Goal: Check status: Check status

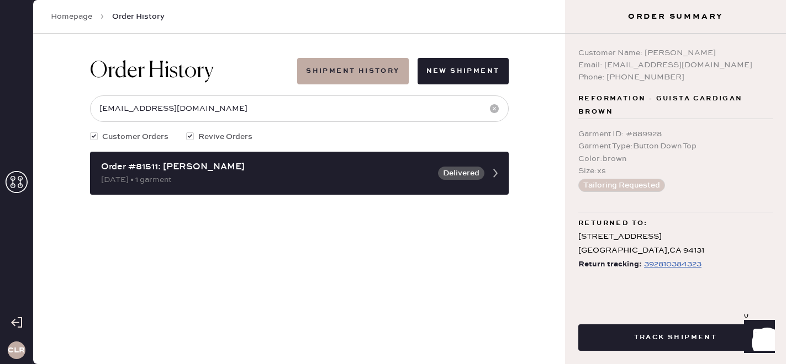
click at [12, 194] on div at bounding box center [17, 183] width 22 height 24
click at [12, 188] on icon at bounding box center [17, 182] width 22 height 22
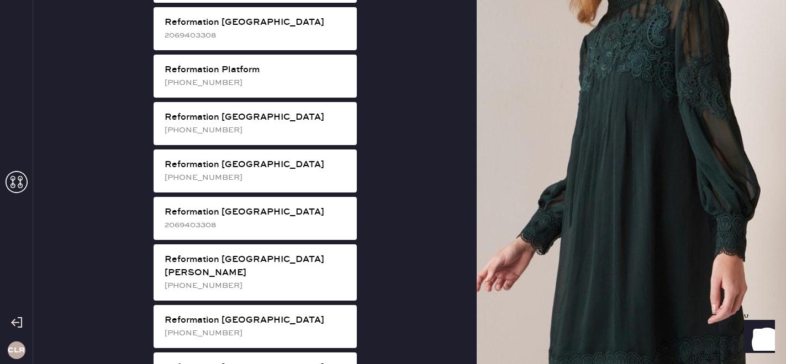
scroll to position [1608, 0]
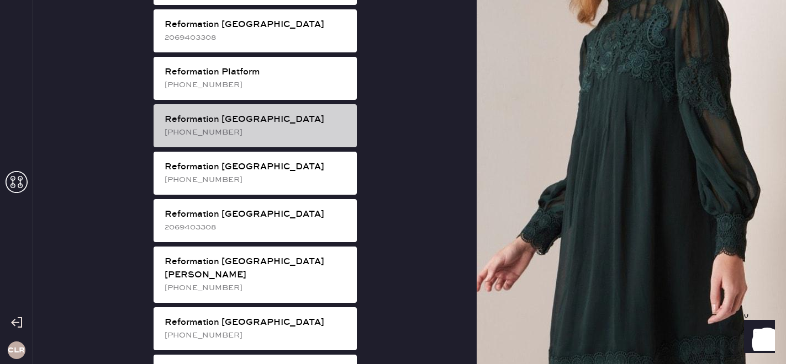
click at [245, 126] on div "[PHONE_NUMBER]" at bounding box center [256, 132] width 183 height 12
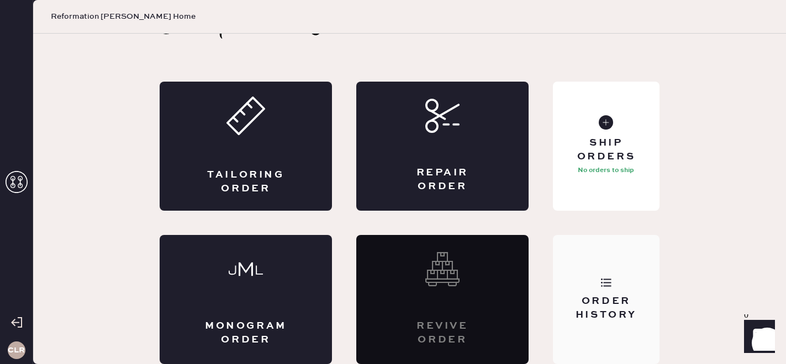
click at [614, 314] on div "Order History" at bounding box center [605, 309] width 89 height 28
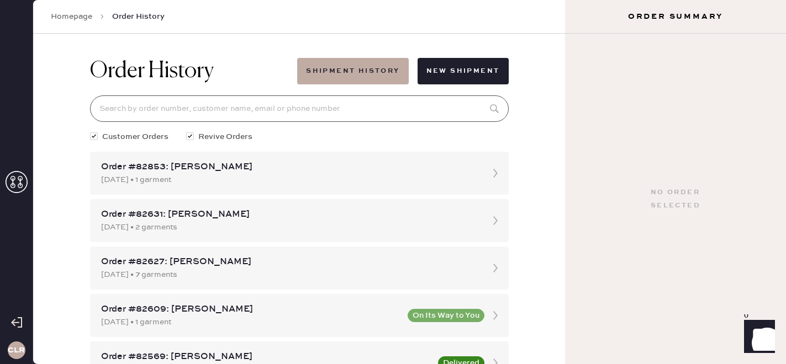
click at [301, 104] on input at bounding box center [299, 109] width 418 height 26
paste input "[EMAIL_ADDRESS][DOMAIN_NAME]"
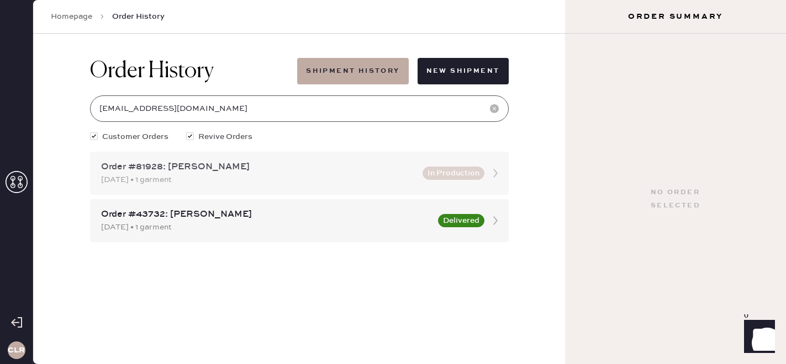
type input "[EMAIL_ADDRESS][DOMAIN_NAME]"
click at [280, 174] on div "[DATE] • 1 garment" at bounding box center [258, 180] width 315 height 12
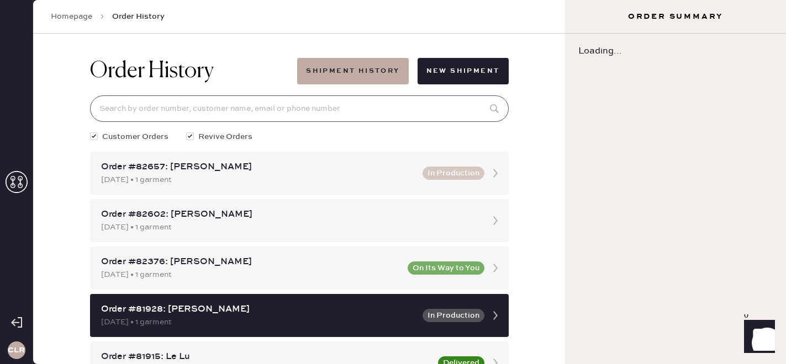
click at [232, 98] on input at bounding box center [299, 109] width 418 height 26
paste input "[EMAIL_ADDRESS][DOMAIN_NAME]"
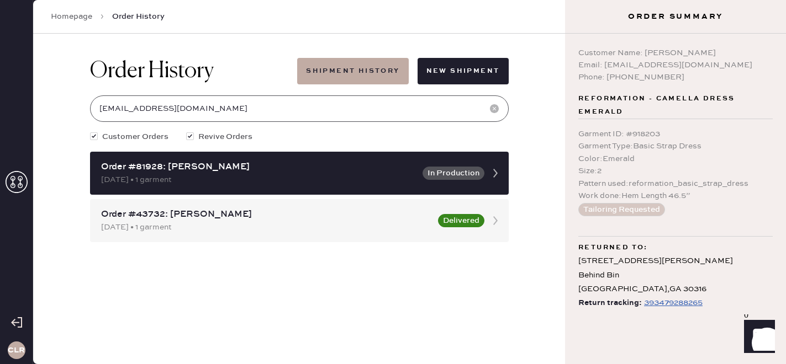
type input "[EMAIL_ADDRESS][DOMAIN_NAME]"
click at [653, 307] on div "393479288265" at bounding box center [673, 302] width 59 height 13
